Goal: Task Accomplishment & Management: Manage account settings

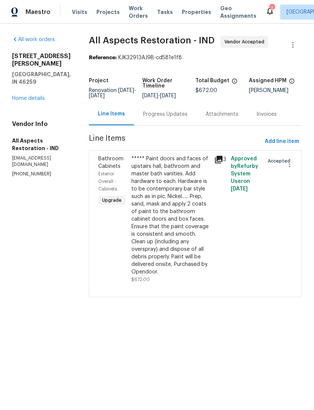
click at [266, 15] on icon at bounding box center [270, 10] width 9 height 9
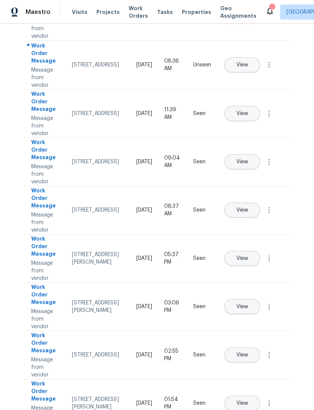
scroll to position [153, 0]
click at [260, 58] on button "View" at bounding box center [243, 65] width 36 height 15
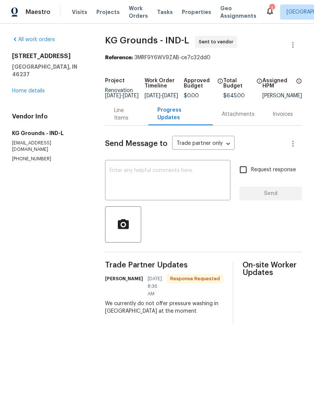
click at [126, 179] on textarea at bounding box center [168, 181] width 116 height 26
click at [124, 122] on div "Line Items" at bounding box center [126, 114] width 25 height 15
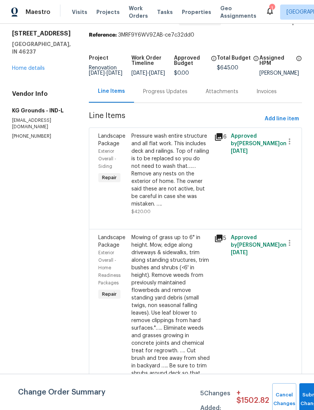
scroll to position [22, 0]
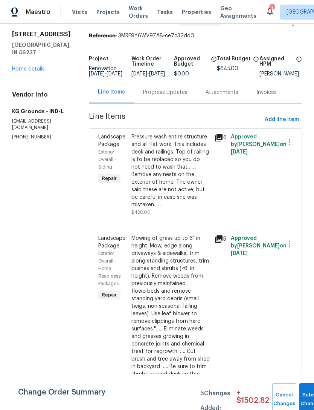
click at [147, 179] on div "Pressure wash entire structure and all flat work. This includes deck and railin…" at bounding box center [170, 170] width 78 height 75
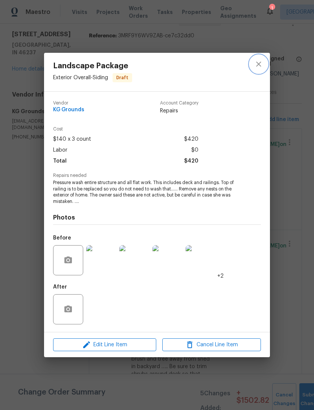
click at [263, 60] on button "close" at bounding box center [259, 64] width 18 height 18
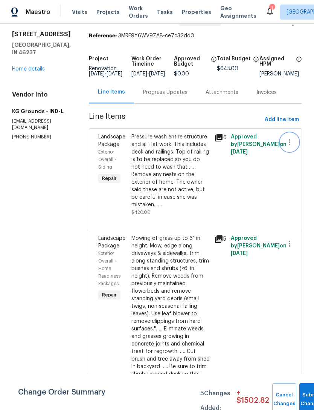
click at [290, 145] on icon "button" at bounding box center [290, 142] width 2 height 6
click at [293, 148] on li "Cancel" at bounding box center [293, 147] width 29 height 12
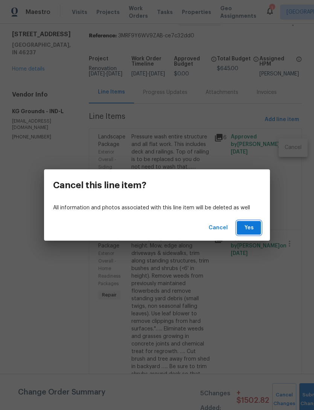
click at [253, 226] on span "Yes" at bounding box center [249, 227] width 12 height 9
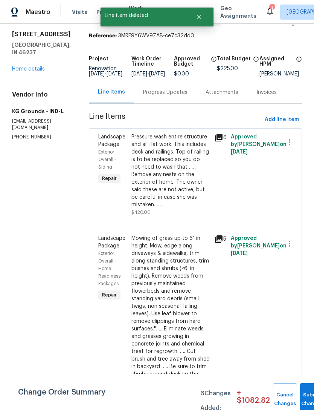
scroll to position [0, 0]
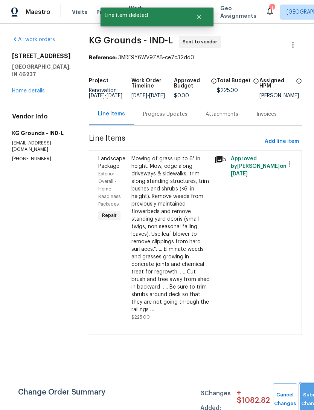
click at [308, 396] on button "Submit Changes" at bounding box center [312, 399] width 24 height 32
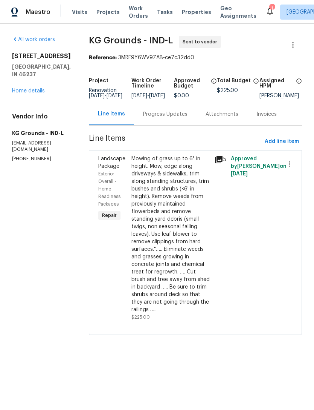
click at [29, 88] on link "Home details" at bounding box center [28, 90] width 33 height 5
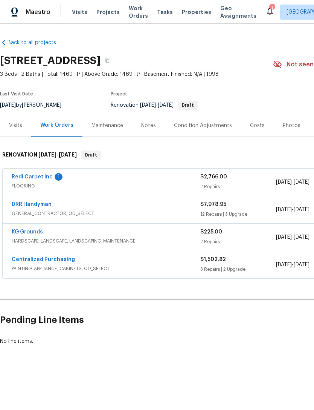
click at [28, 178] on link "Redi Carpet Inc" at bounding box center [32, 176] width 41 height 5
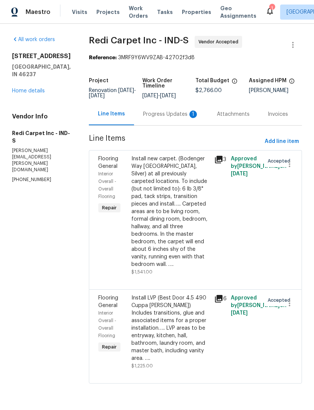
click at [167, 118] on div "Progress Updates 1" at bounding box center [171, 114] width 56 height 8
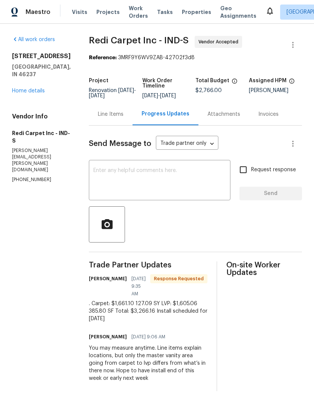
click at [109, 174] on textarea at bounding box center [159, 181] width 133 height 26
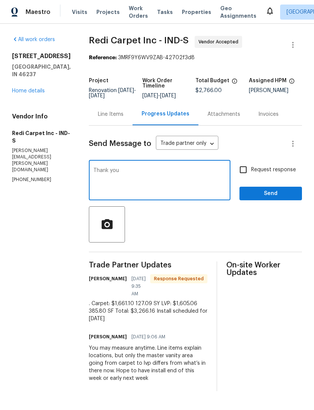
type textarea "Thank you"
click at [276, 198] on span "Send" at bounding box center [271, 193] width 50 height 9
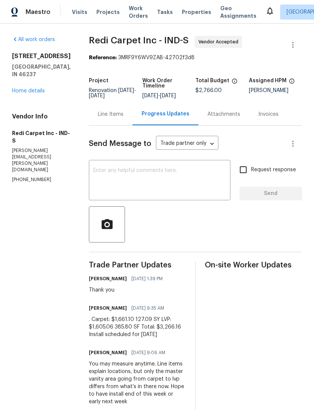
click at [112, 118] on div "Line Items" at bounding box center [111, 114] width 26 height 8
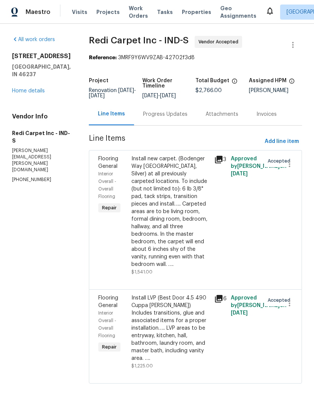
click at [194, 231] on div "Install new carpet. (Bodenger Way 945 Winter Ash, Silver) at all previously car…" at bounding box center [170, 211] width 78 height 113
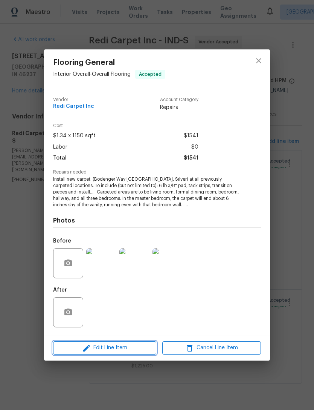
click at [77, 348] on span "Edit Line Item" at bounding box center [104, 347] width 99 height 9
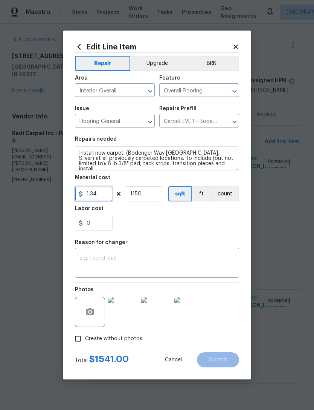
click at [100, 193] on input "1.34" at bounding box center [94, 193] width 38 height 15
click at [147, 193] on input "1150" at bounding box center [144, 193] width 38 height 15
type input "1661.1"
type input "1"
click at [80, 257] on textarea at bounding box center [156, 263] width 155 height 16
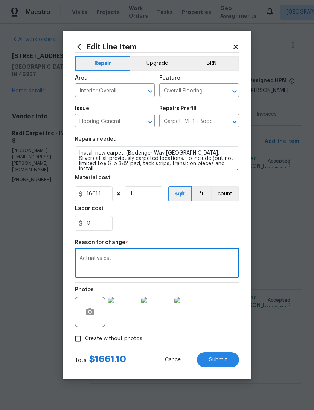
type textarea "Actual vs est"
click at [209, 229] on div "0" at bounding box center [157, 222] width 164 height 15
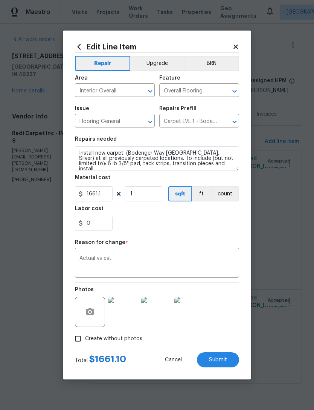
click at [222, 360] on span "Submit" at bounding box center [218, 360] width 18 height 6
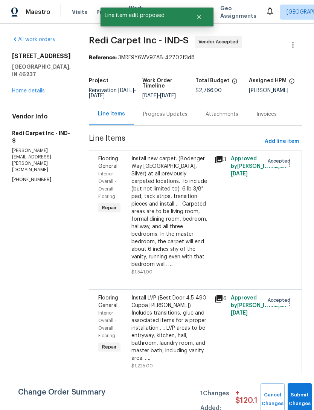
click at [159, 118] on div "Progress Updates" at bounding box center [165, 114] width 44 height 8
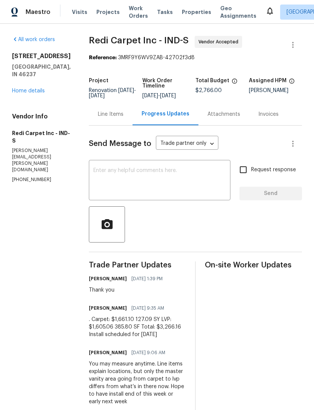
click at [22, 88] on link "Home details" at bounding box center [28, 90] width 33 height 5
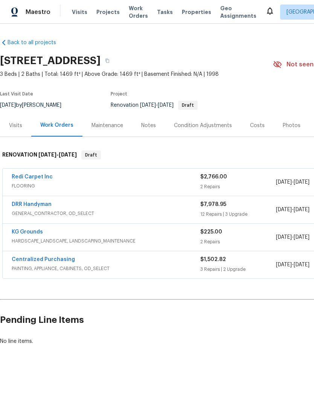
click at [23, 177] on link "Redi Carpet Inc" at bounding box center [32, 176] width 41 height 5
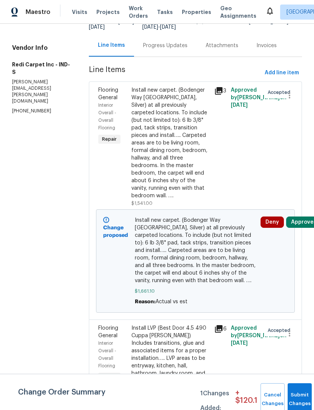
scroll to position [68, 0]
click at [186, 345] on div "Install LVP (Best Door 4.5 490 Cuppa Joe) Includes transitions, glue and associ…" at bounding box center [170, 358] width 78 height 68
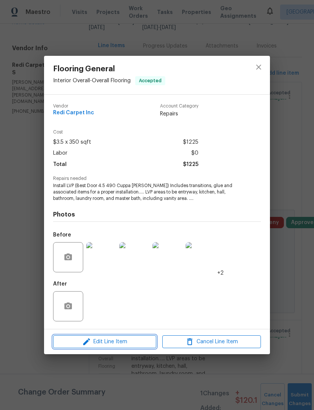
click at [81, 342] on span "Edit Line Item" at bounding box center [104, 341] width 99 height 9
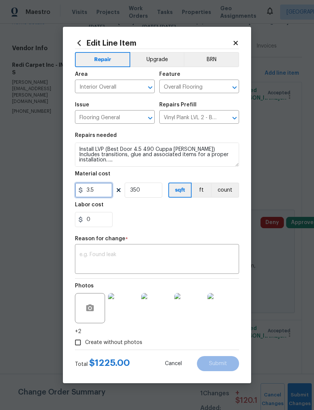
click at [97, 191] on input "3.5" at bounding box center [94, 189] width 38 height 15
type input "1605.06"
click at [147, 190] on input "350" at bounding box center [144, 189] width 38 height 15
type input "1"
click at [89, 249] on div "x ​" at bounding box center [157, 260] width 164 height 28
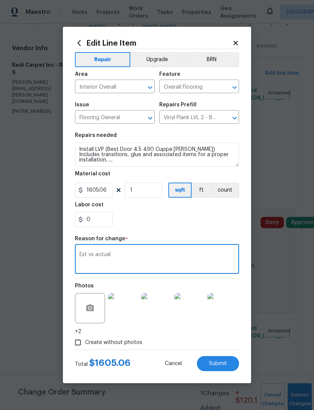
type textarea "Est vs actual"
click at [212, 222] on div "0" at bounding box center [157, 219] width 164 height 15
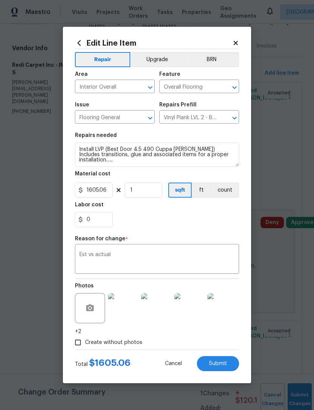
click at [227, 364] on button "Submit" at bounding box center [218, 363] width 42 height 15
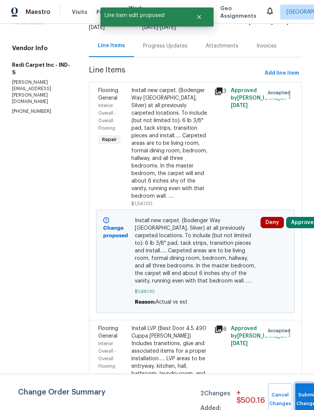
click at [301, 397] on button "Submit Changes" at bounding box center [307, 399] width 24 height 32
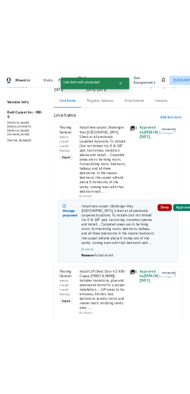
scroll to position [0, 0]
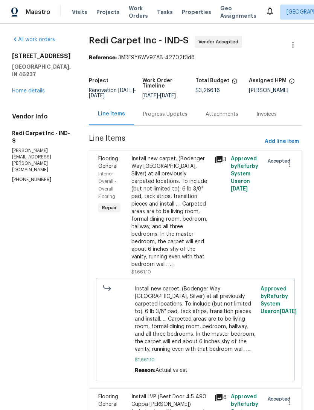
click at [27, 88] on link "Home details" at bounding box center [28, 90] width 33 height 5
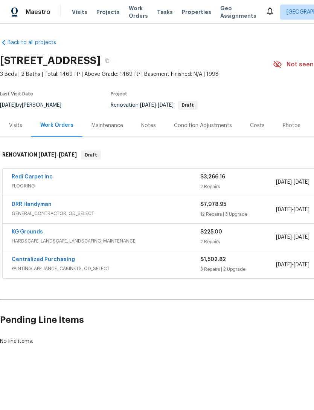
click at [31, 205] on link "DRR Handyman" at bounding box center [32, 204] width 40 height 5
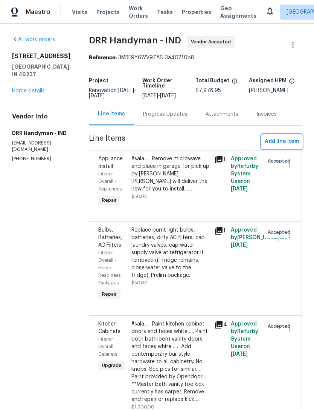
click at [288, 139] on span "Add line item" at bounding box center [282, 141] width 34 height 9
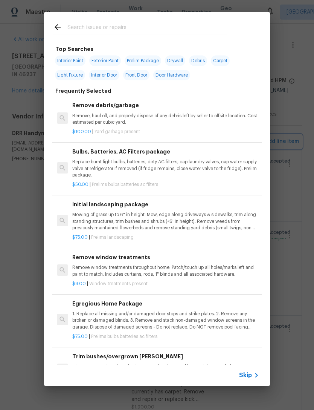
click at [20, 304] on div "Top Searches Interior Paint Exterior Paint Prelim Package Drywall Debris Carpet…" at bounding box center [157, 198] width 314 height 397
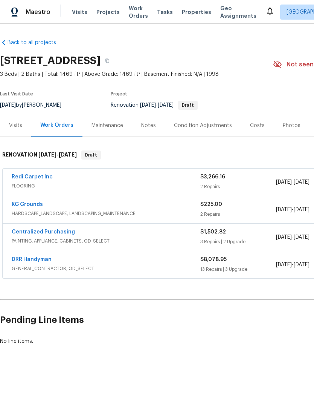
click at [25, 259] on link "DRR Handyman" at bounding box center [32, 259] width 40 height 5
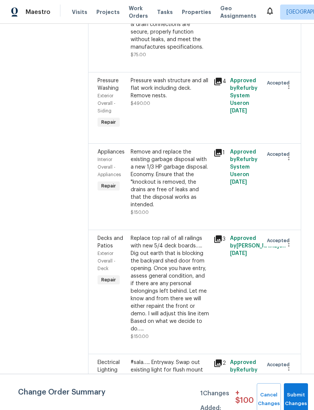
scroll to position [1650, 1]
click at [298, 393] on button "Submit Changes" at bounding box center [296, 399] width 24 height 32
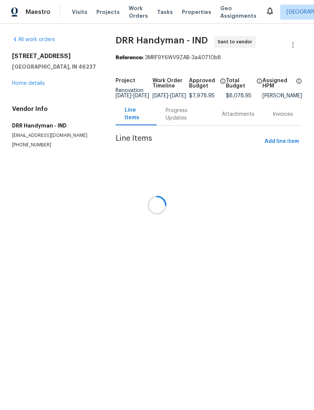
scroll to position [0, 0]
